Goal: Task Accomplishment & Management: Manage account settings

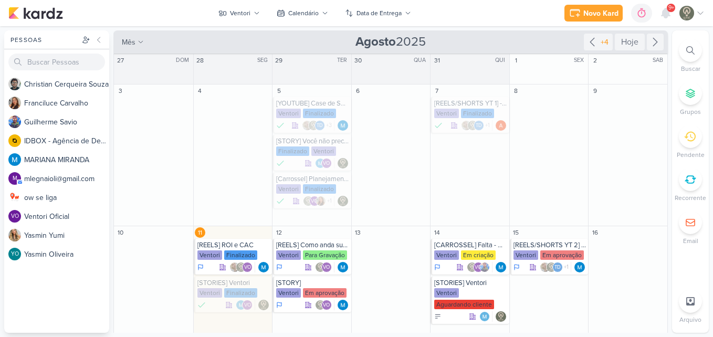
scroll to position [106, 0]
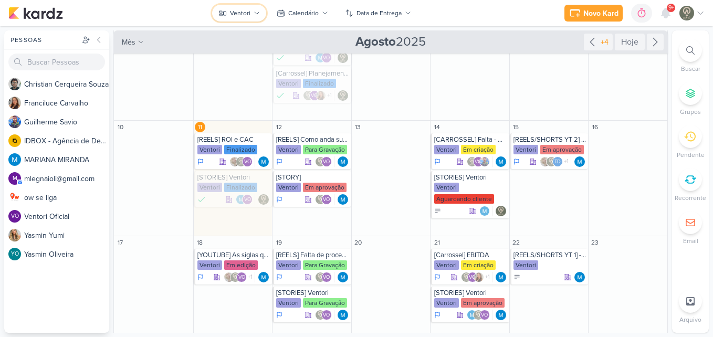
drag, startPoint x: 0, startPoint y: 0, endPoint x: 240, endPoint y: 18, distance: 241.2
click at [240, 18] on button "Ventori" at bounding box center [239, 13] width 54 height 17
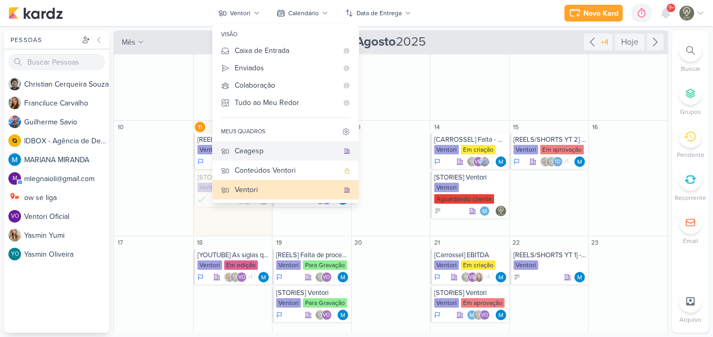
click at [254, 154] on div "Ceagesp" at bounding box center [287, 150] width 104 height 11
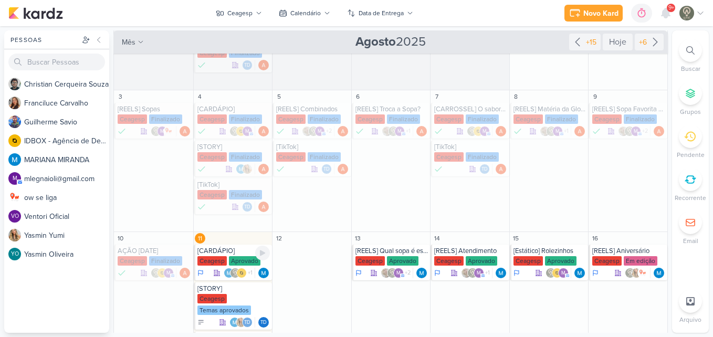
scroll to position [217, 0]
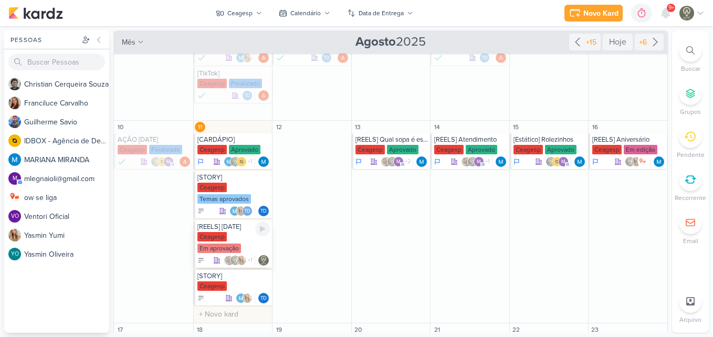
click at [231, 245] on div "Em aprovação" at bounding box center [219, 248] width 44 height 9
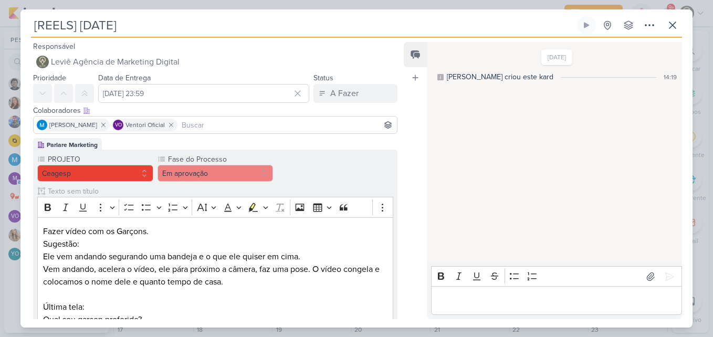
scroll to position [0, 0]
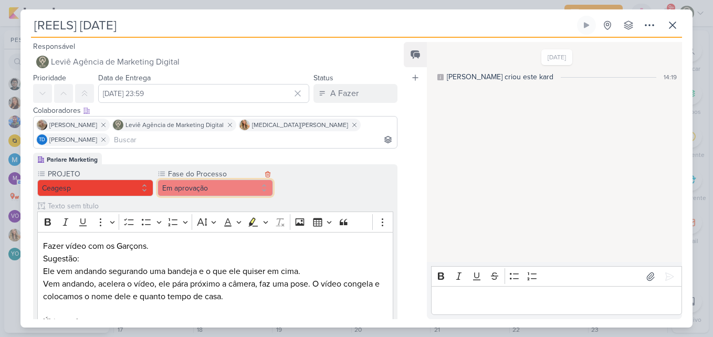
click at [193, 180] on button "Em aprovação" at bounding box center [216, 188] width 116 height 17
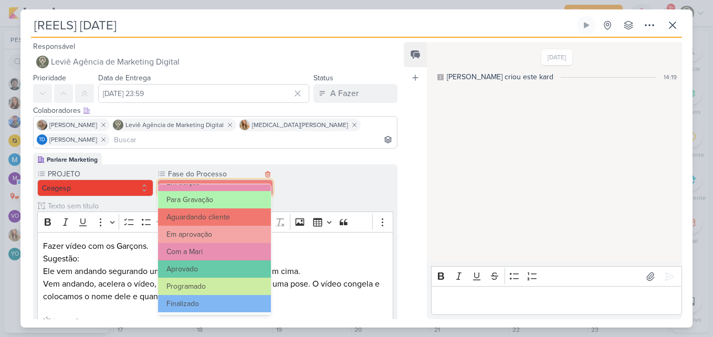
scroll to position [101, 0]
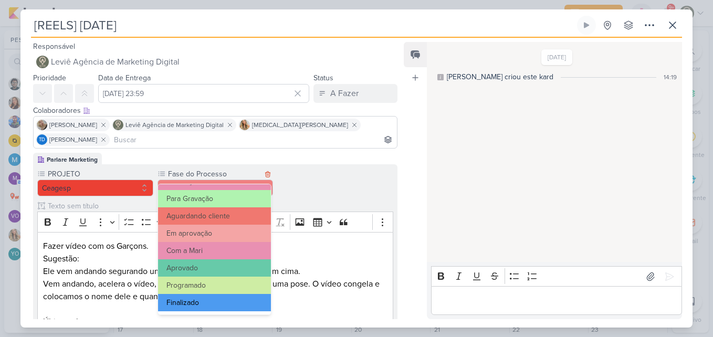
click at [245, 301] on button "Finalizado" at bounding box center [214, 302] width 113 height 17
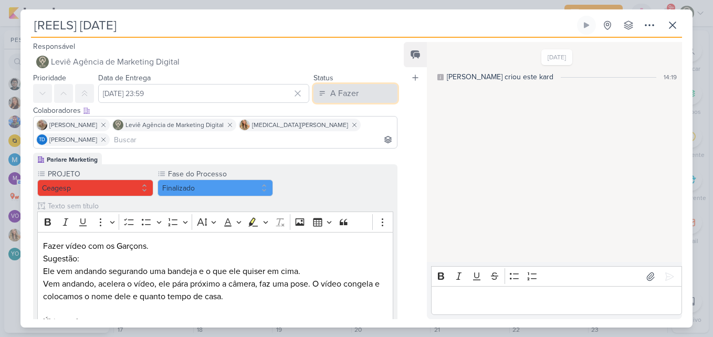
click at [327, 100] on button "A Fazer" at bounding box center [355, 93] width 84 height 19
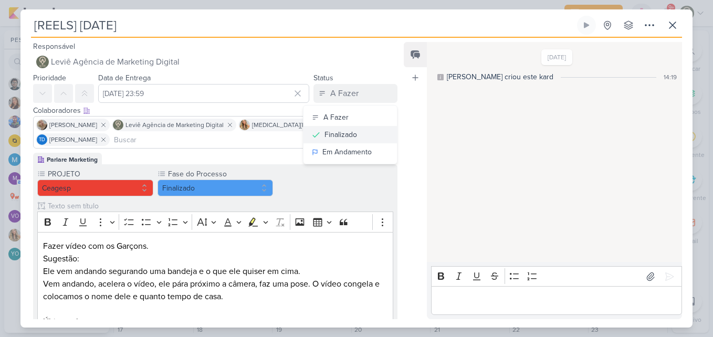
click at [345, 139] on div "Finalizado" at bounding box center [340, 134] width 33 height 11
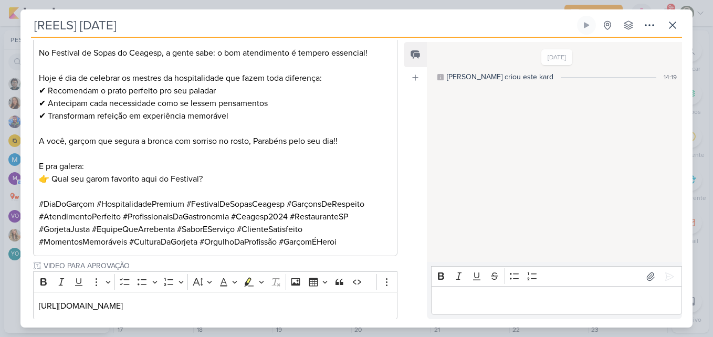
scroll to position [420, 0]
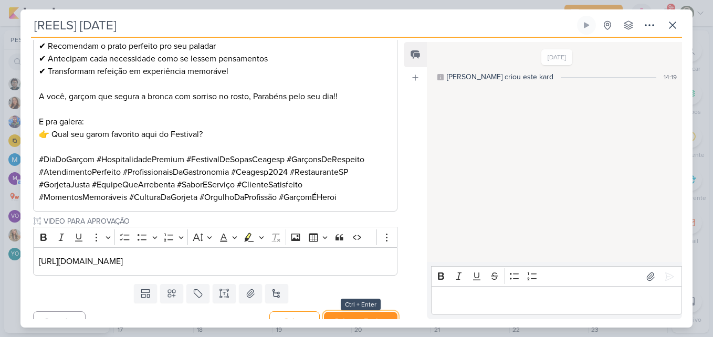
click at [366, 312] on button "Salvar e Fechar" at bounding box center [361, 321] width 74 height 19
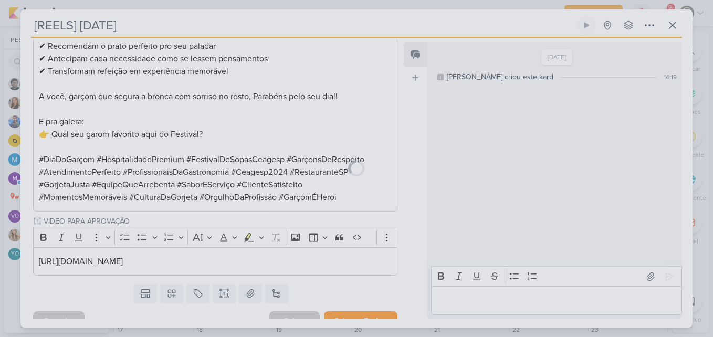
scroll to position [419, 0]
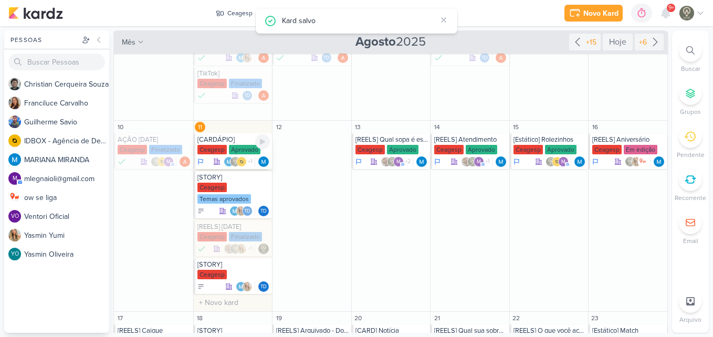
click at [222, 149] on div "Ceagesp" at bounding box center [211, 149] width 29 height 9
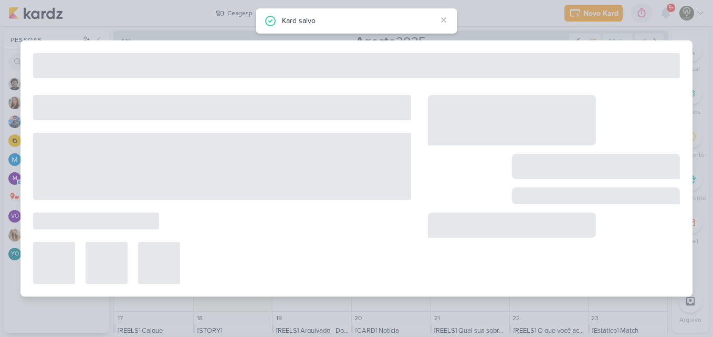
type input "[CARDÁPIO]"
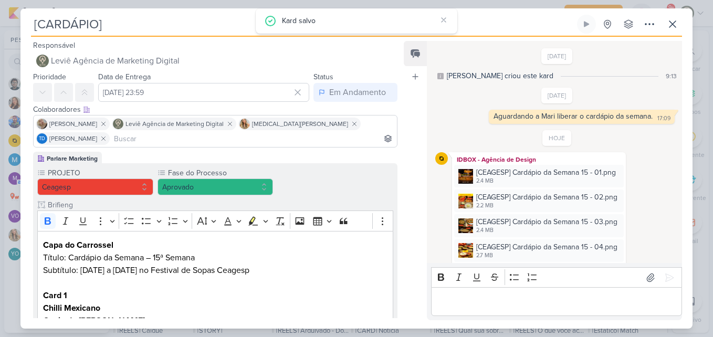
scroll to position [98, 0]
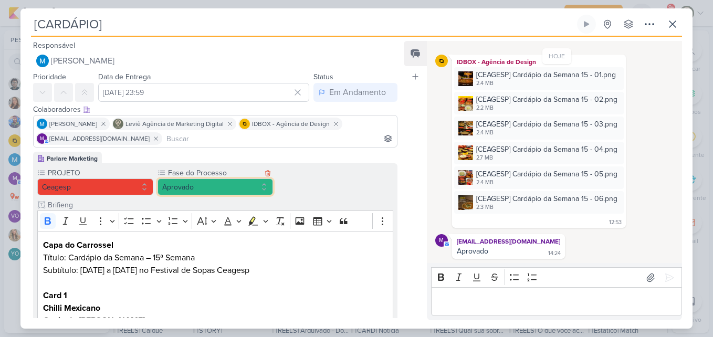
click at [256, 186] on button "Aprovado" at bounding box center [216, 187] width 116 height 17
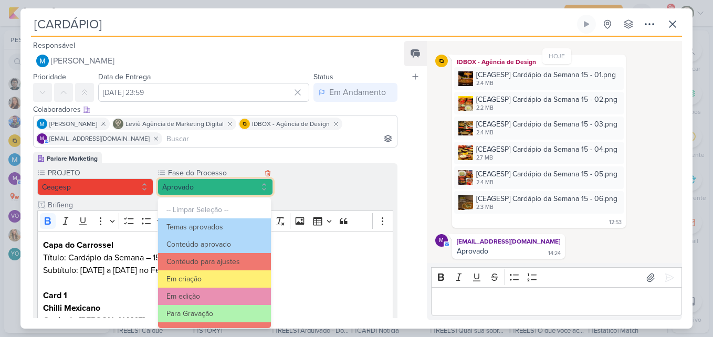
scroll to position [101, 0]
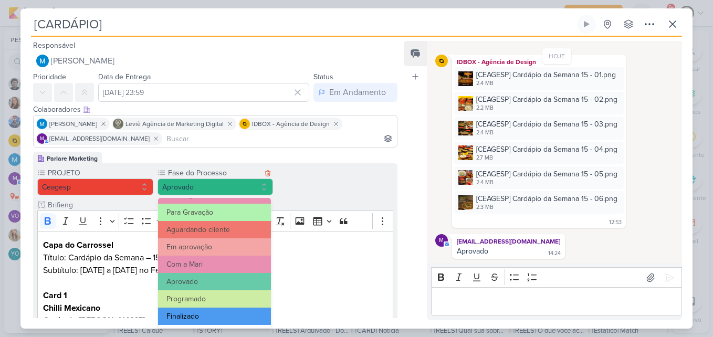
click at [250, 313] on button "Finalizado" at bounding box center [214, 316] width 113 height 17
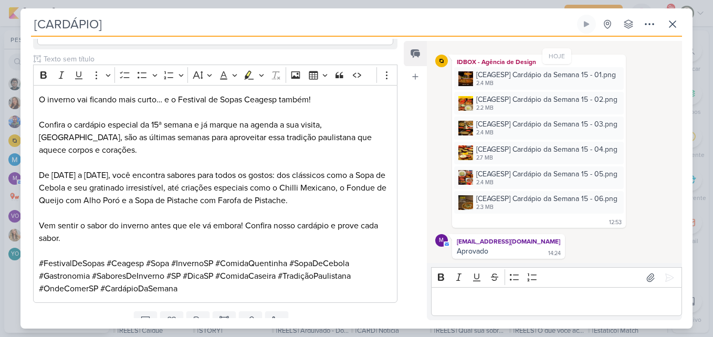
scroll to position [621, 0]
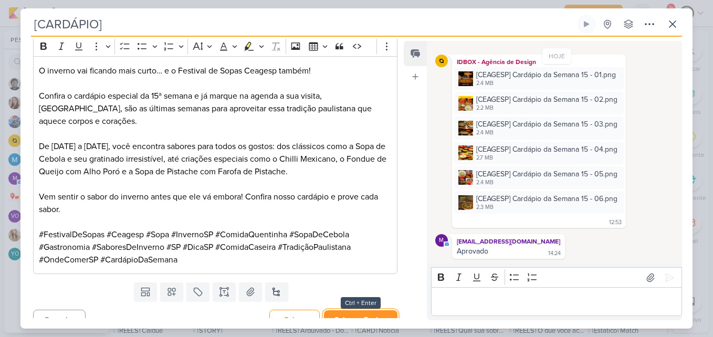
click at [382, 313] on button "Salvar e Fechar" at bounding box center [361, 319] width 74 height 19
